Goal: Task Accomplishment & Management: Complete application form

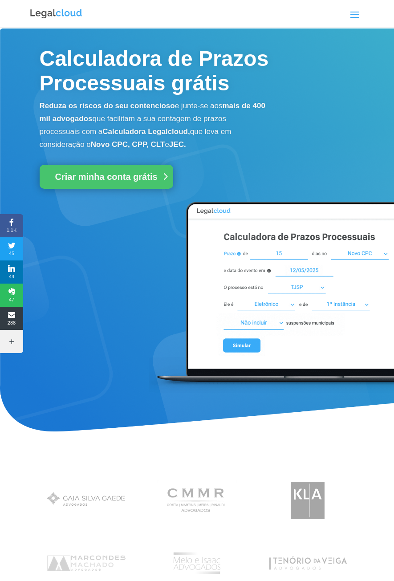
click at [135, 170] on link "Criar minha conta grátis" at bounding box center [107, 177] width 134 height 24
click at [357, 13] on span at bounding box center [355, 14] width 14 height 14
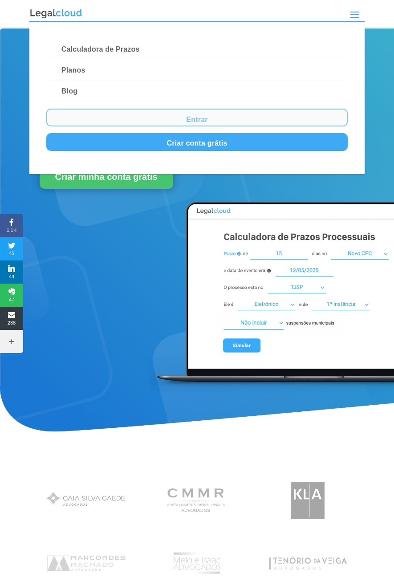
click at [190, 119] on link "Entrar" at bounding box center [196, 118] width 301 height 18
